Goal: Find specific page/section: Find specific page/section

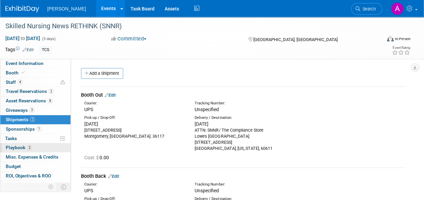
click at [18, 147] on span "Playbook 2" at bounding box center [19, 147] width 26 height 5
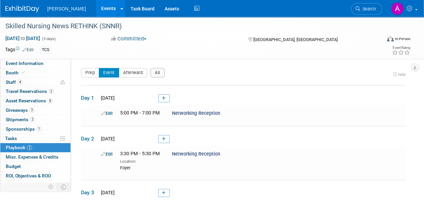
click at [372, 8] on span "Search" at bounding box center [368, 8] width 16 height 5
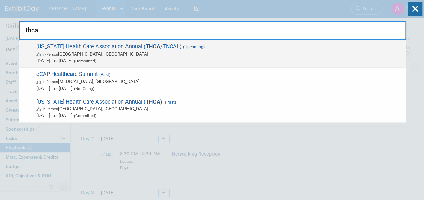
type input "thca"
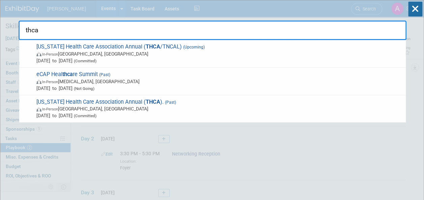
click at [245, 49] on span "[US_STATE] Health Care Association Annual ( THCA /TNCAL) (Upcoming) In-Person […" at bounding box center [218, 54] width 368 height 21
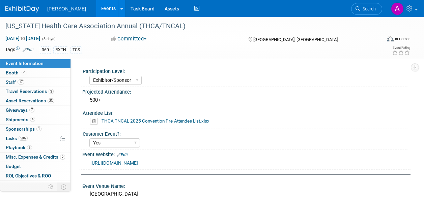
select select "Exhibitor/Sponsor"
select select "Yes"
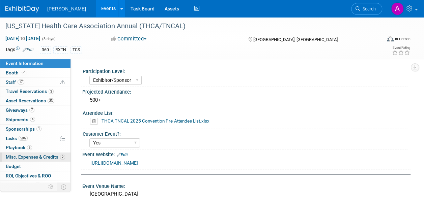
click at [39, 160] on link "2 Misc. Expenses & Credits 2" at bounding box center [35, 157] width 70 height 9
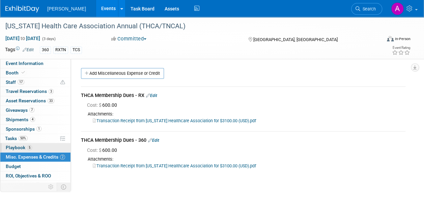
click at [26, 145] on span "Playbook 5" at bounding box center [19, 147] width 26 height 5
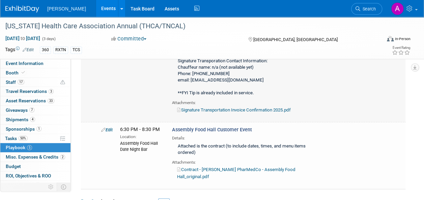
scroll to position [202, 0]
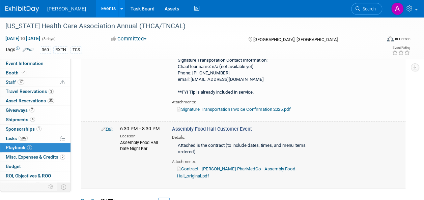
click at [237, 167] on link "Contract - Turenne PharMedCo - Assembly Food Hall_original.pdf" at bounding box center [236, 173] width 118 height 12
